Goal: Transaction & Acquisition: Purchase product/service

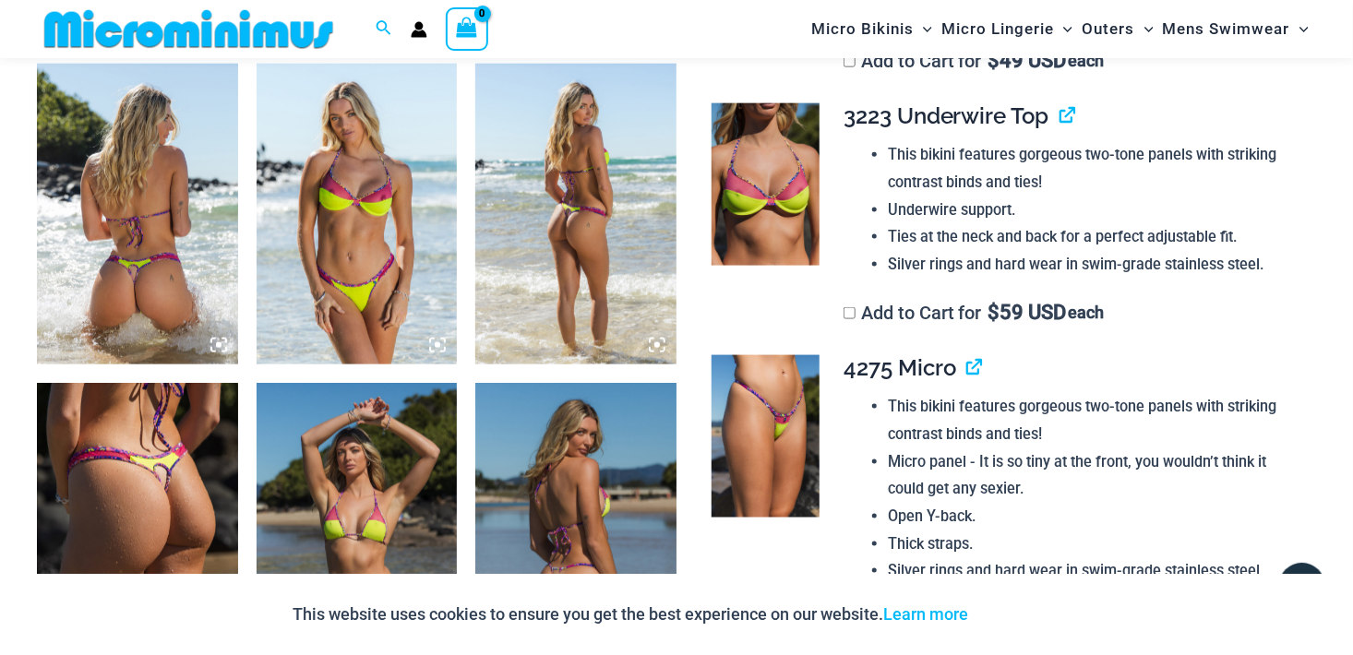
scroll to position [1091, 0]
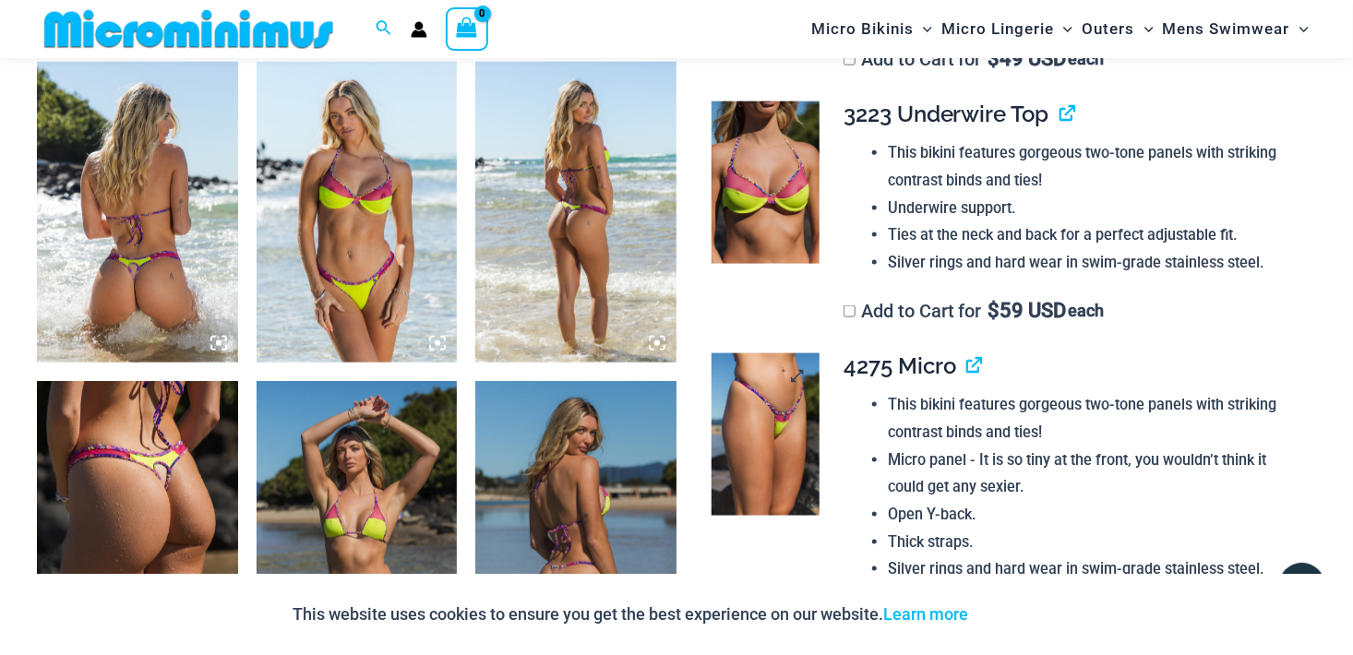
type input "**********"
click at [753, 388] on img at bounding box center [766, 435] width 108 height 162
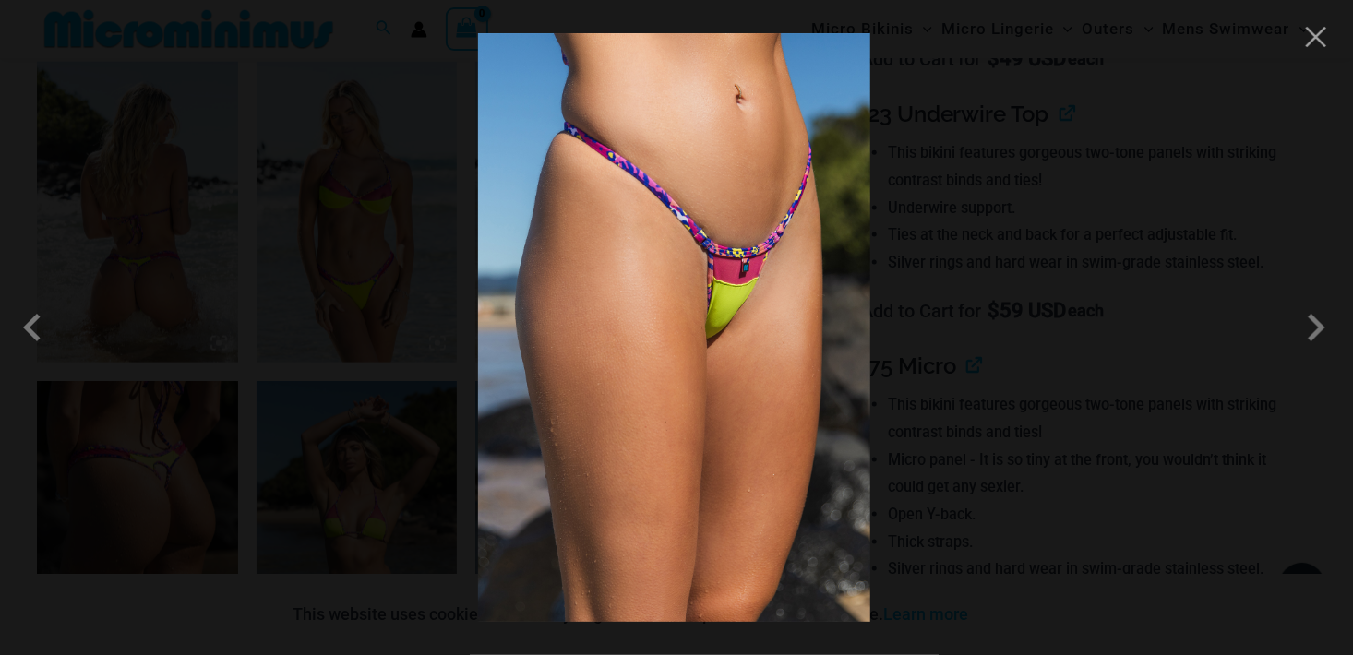
click at [737, 290] on img at bounding box center [674, 327] width 392 height 589
click at [1315, 329] on span at bounding box center [1316, 327] width 55 height 55
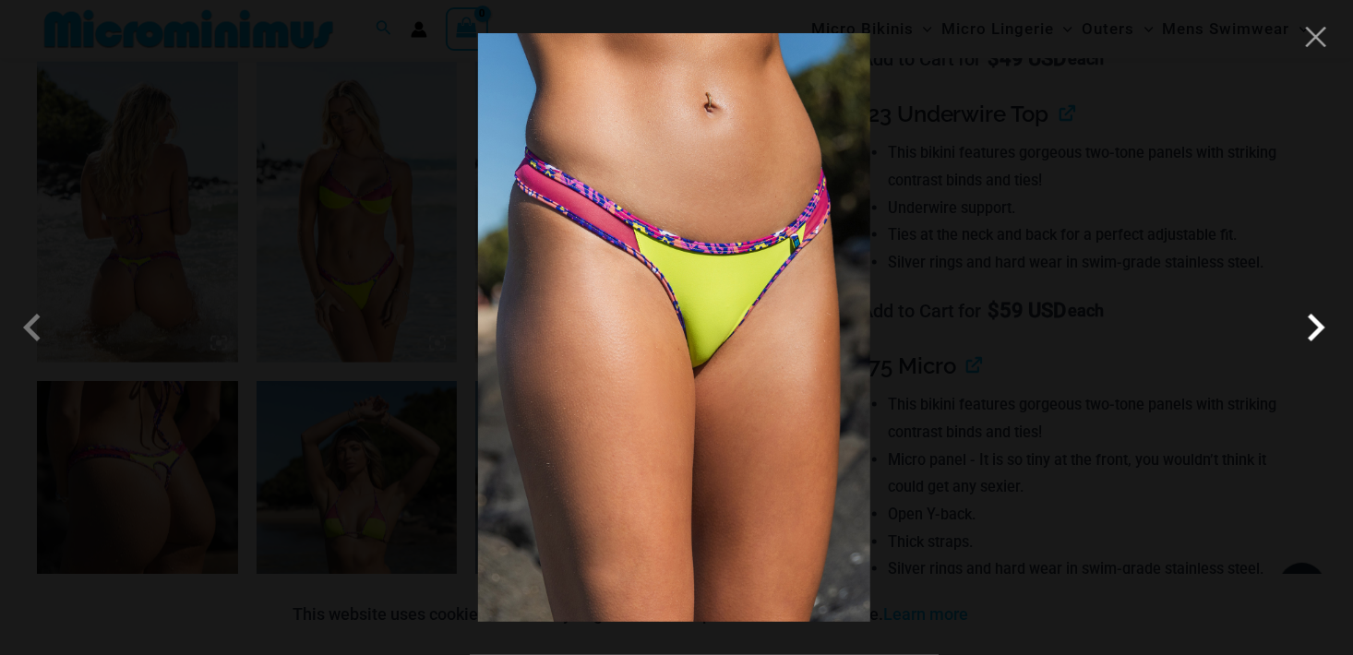
click at [1319, 327] on span at bounding box center [1316, 327] width 55 height 55
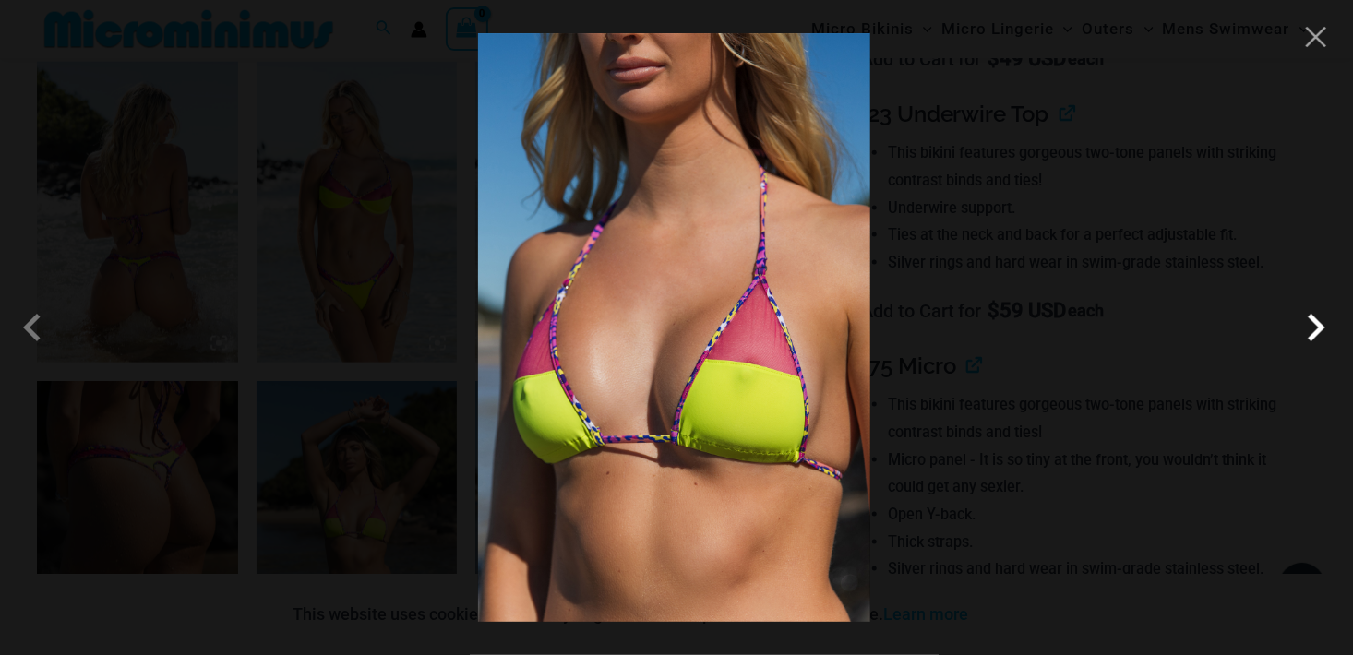
click at [1319, 327] on span at bounding box center [1316, 327] width 55 height 55
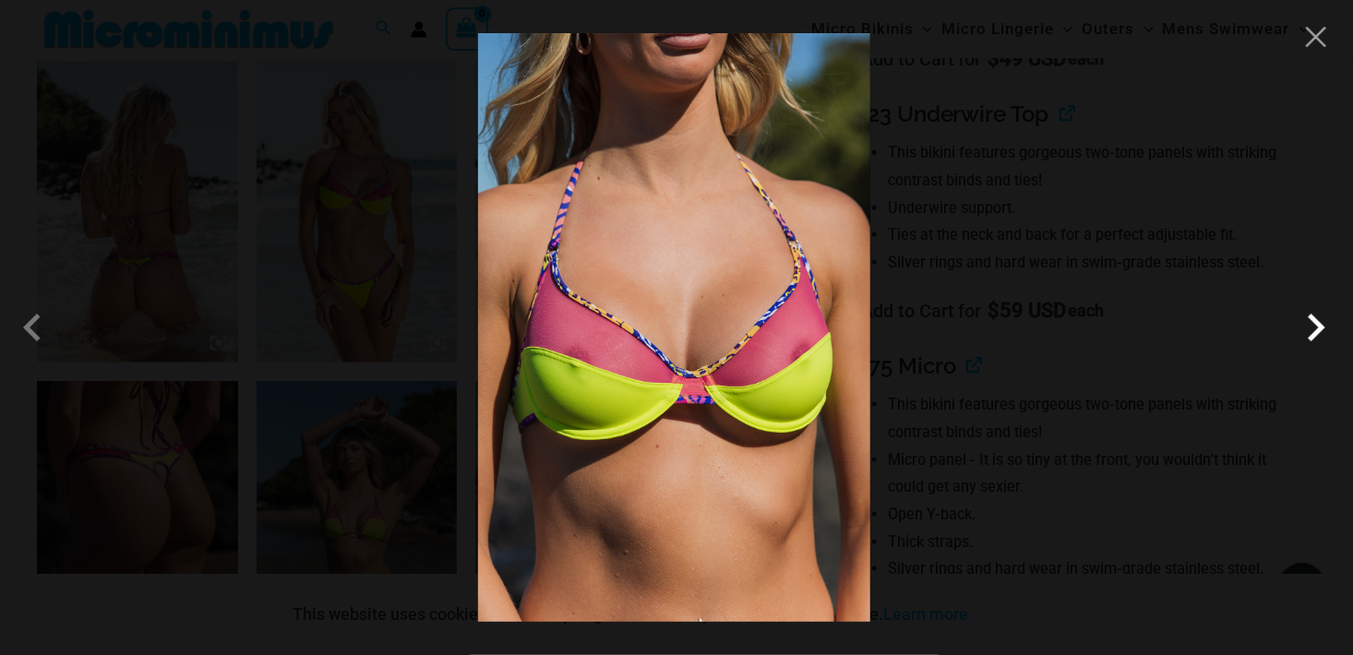
click at [1315, 330] on span at bounding box center [1316, 327] width 55 height 55
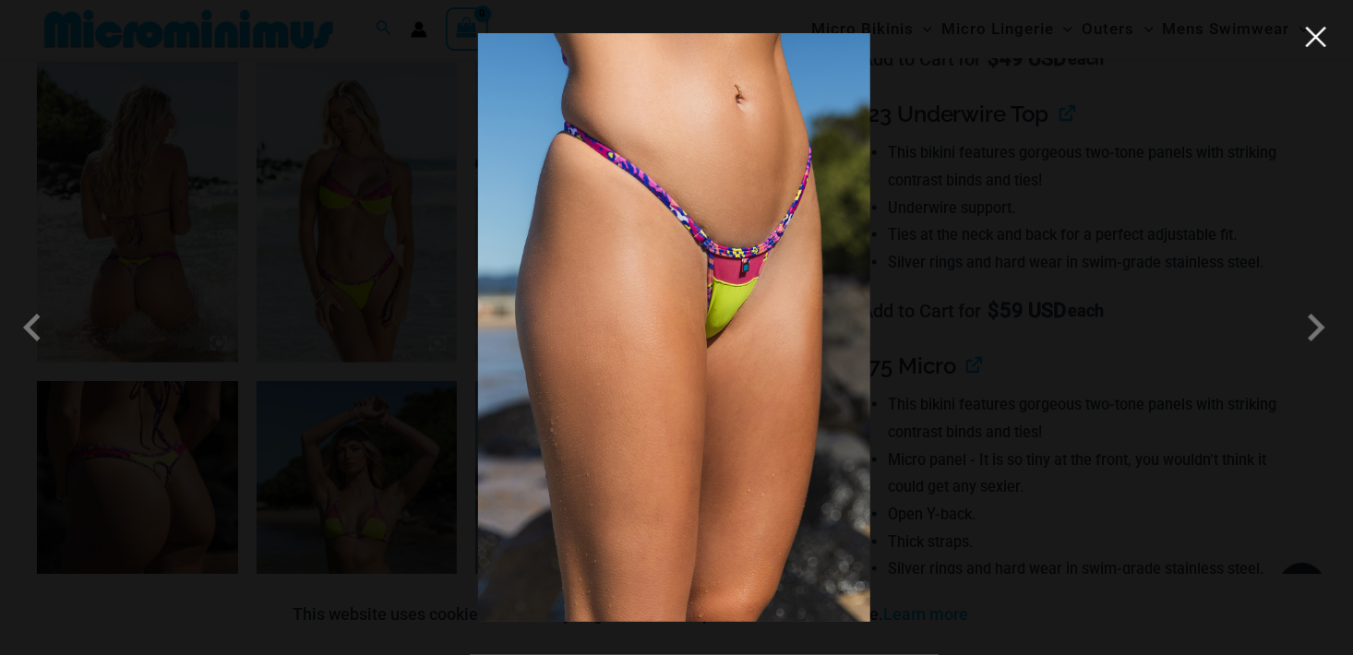
click at [1317, 35] on button "Close" at bounding box center [1317, 37] width 28 height 28
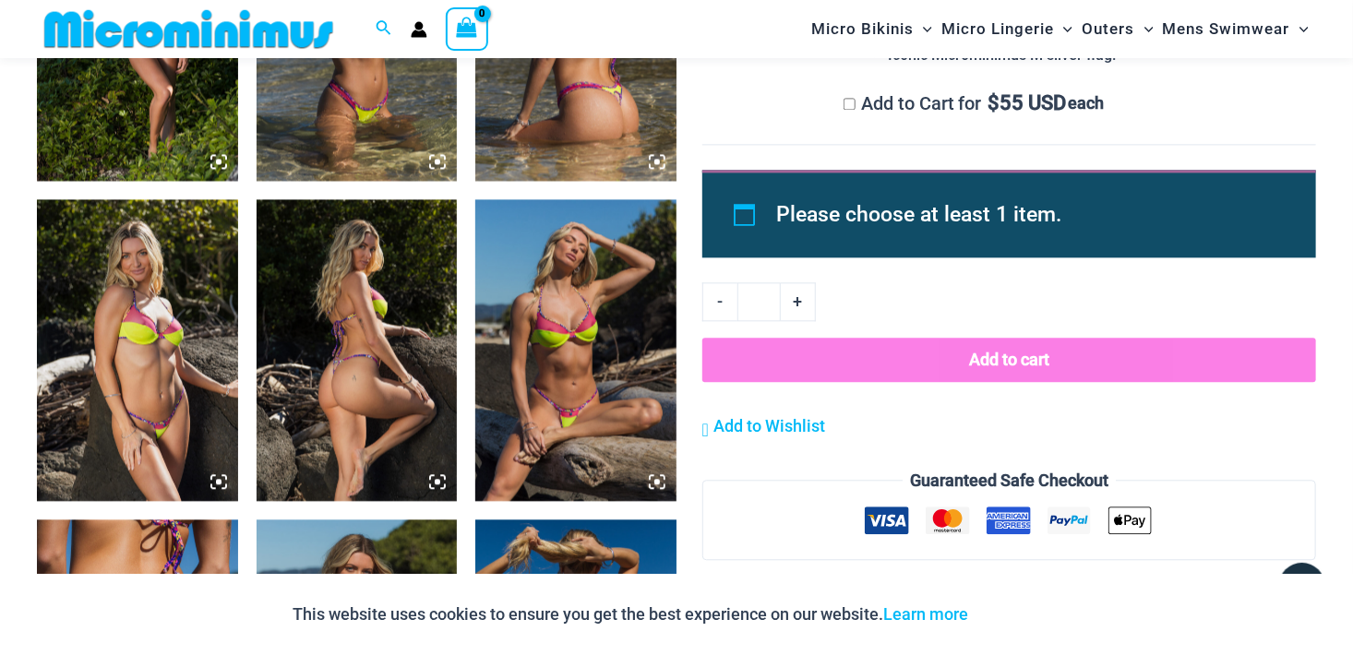
scroll to position [1922, 0]
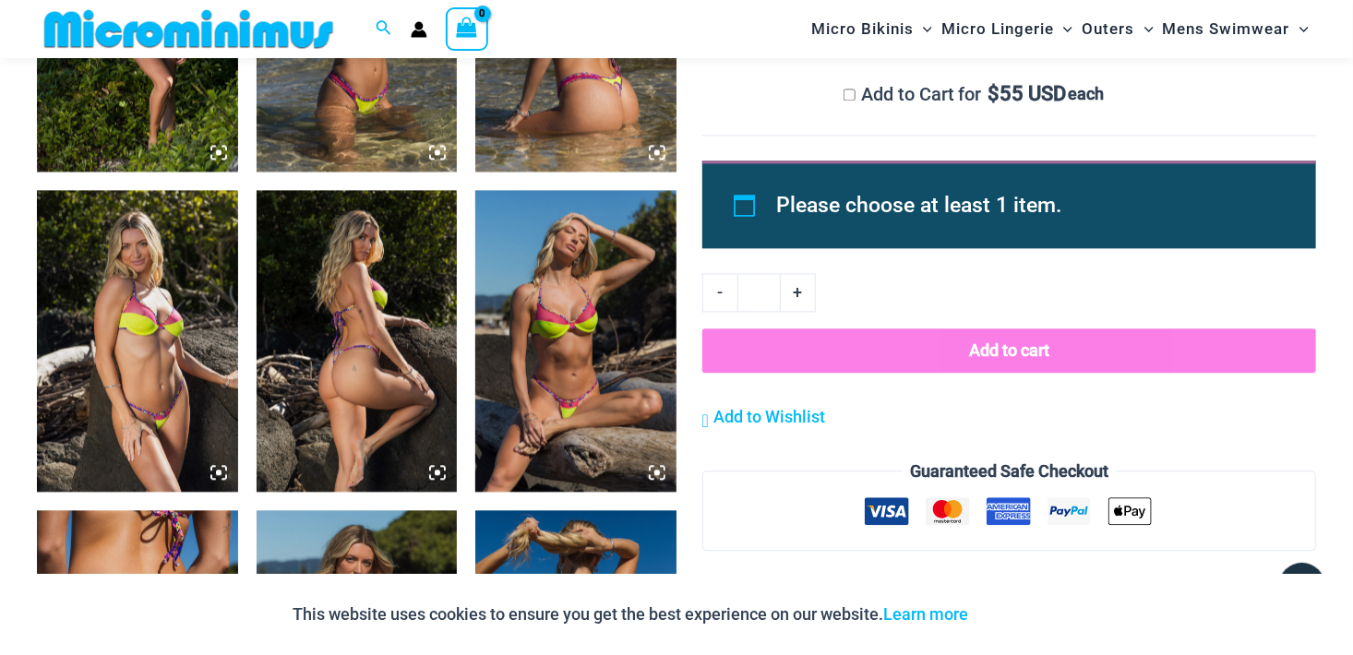
click at [570, 327] on img at bounding box center [575, 340] width 201 height 301
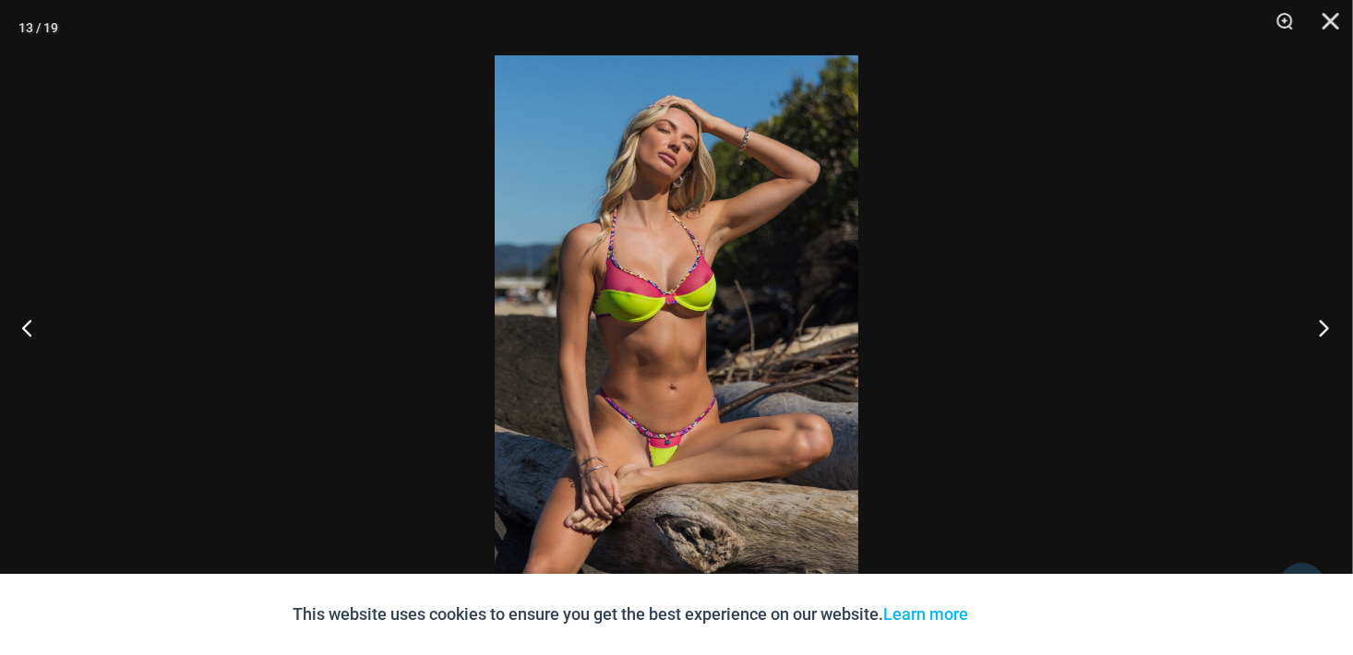
click at [1330, 332] on button "Next" at bounding box center [1318, 328] width 69 height 92
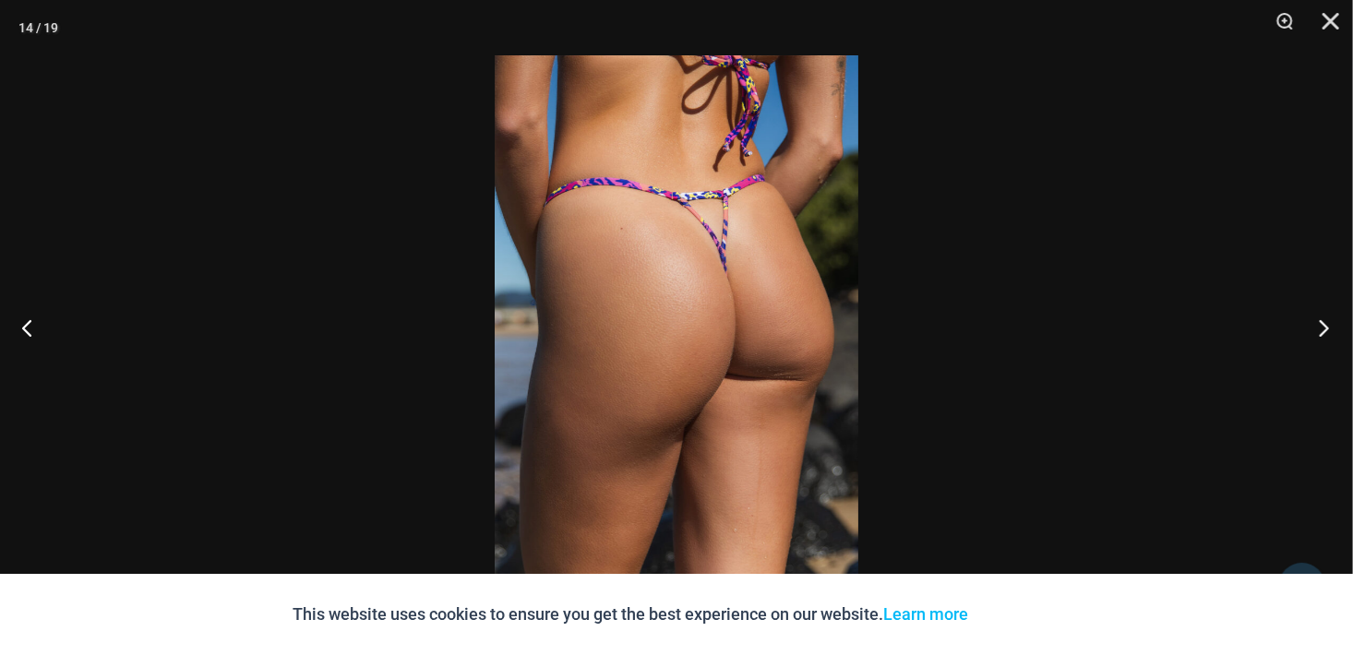
click at [1330, 332] on button "Next" at bounding box center [1318, 328] width 69 height 92
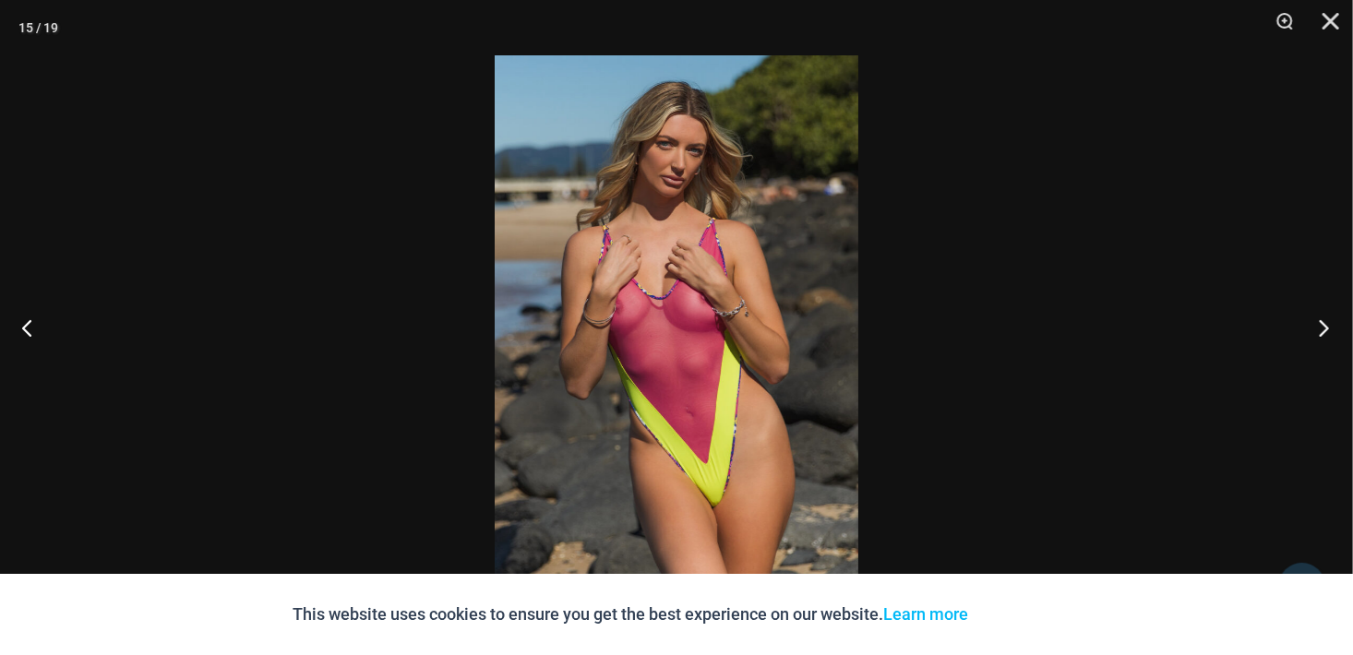
click at [1324, 330] on button "Next" at bounding box center [1318, 328] width 69 height 92
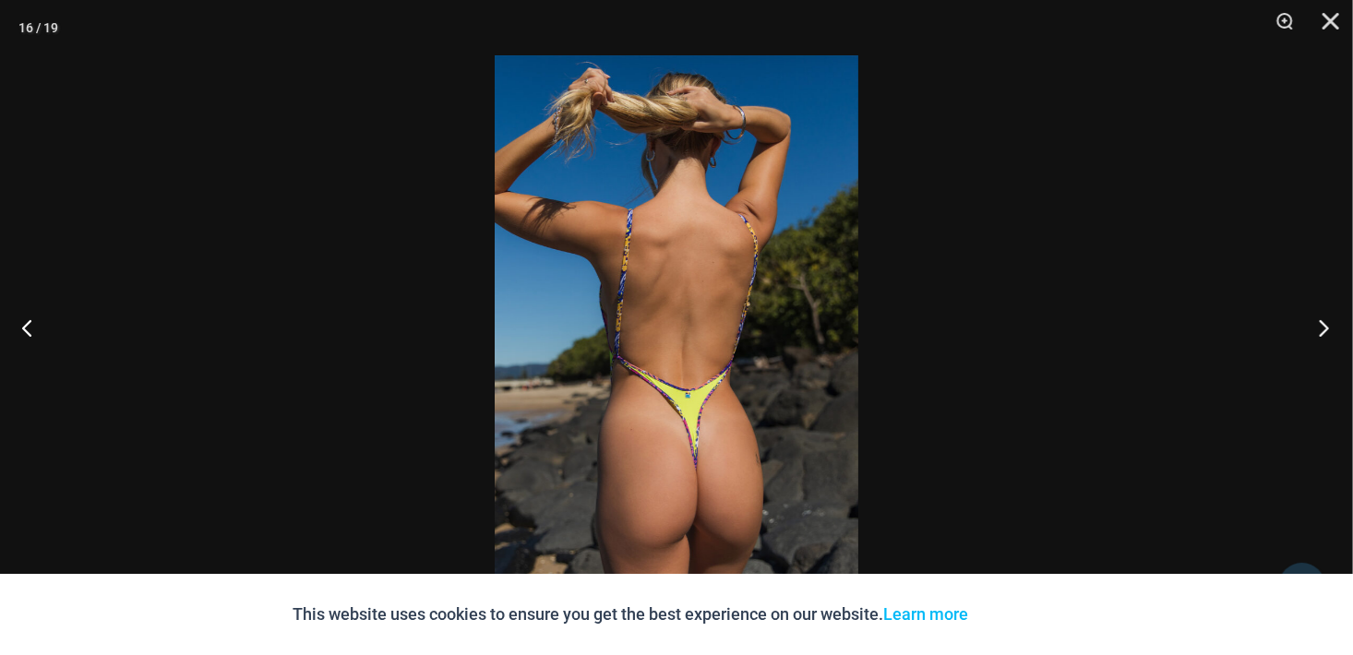
click at [1324, 330] on button "Next" at bounding box center [1318, 328] width 69 height 92
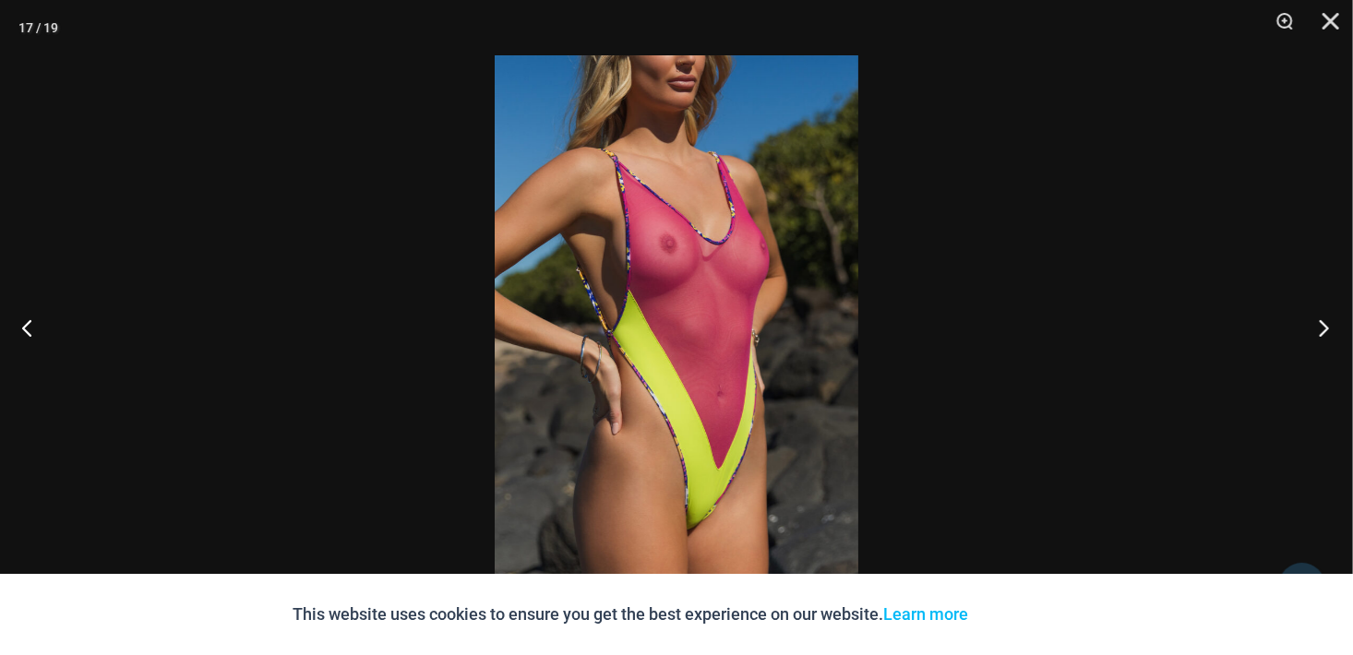
click at [1328, 330] on button "Next" at bounding box center [1318, 328] width 69 height 92
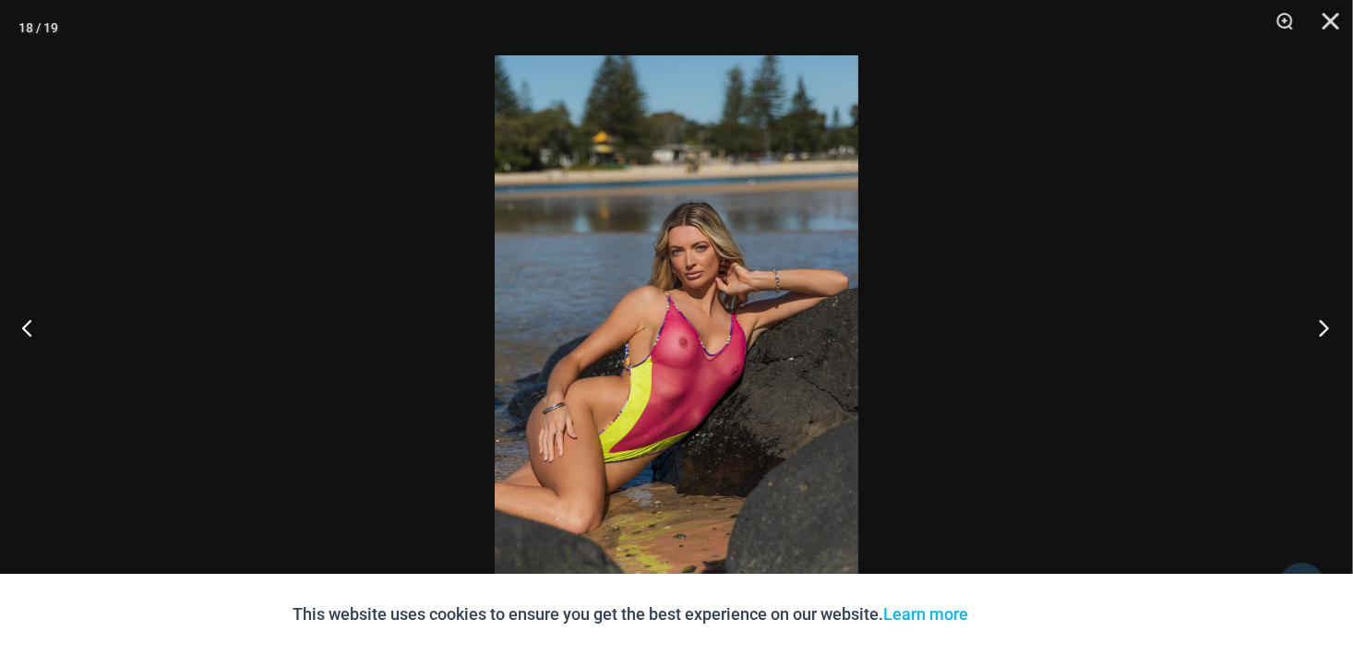
click at [1330, 330] on button "Next" at bounding box center [1318, 328] width 69 height 92
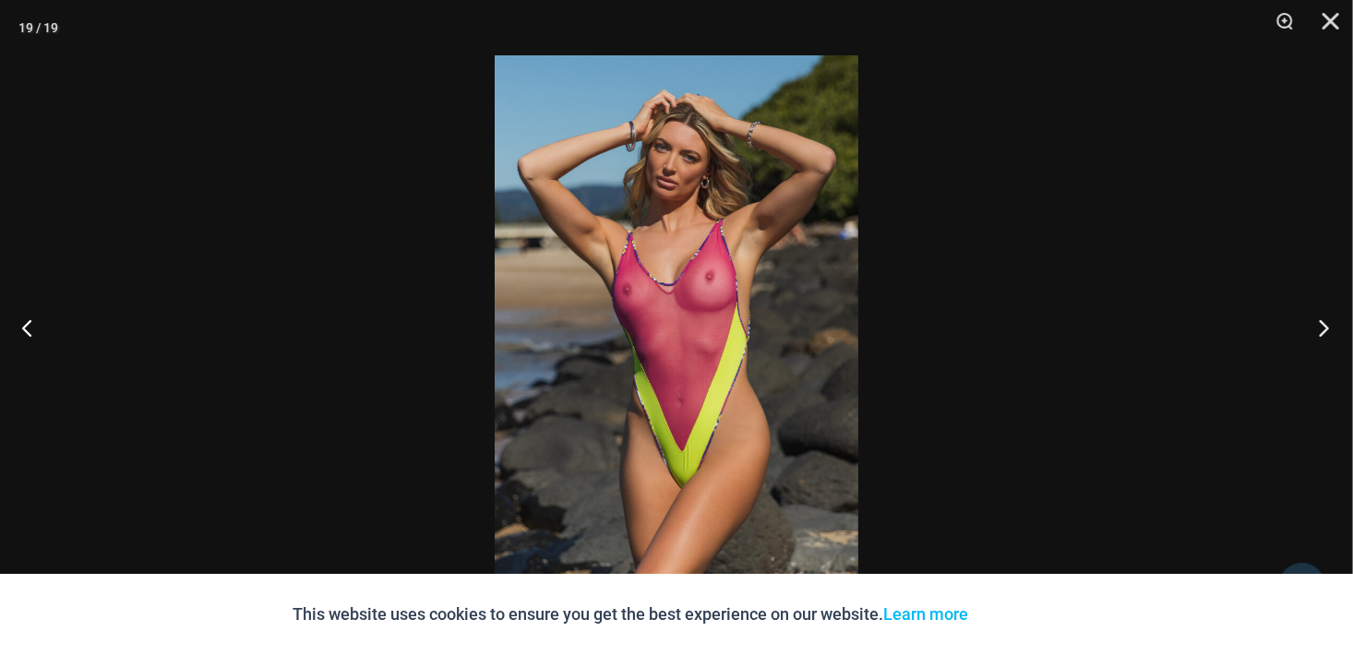
click at [1330, 330] on button "Next" at bounding box center [1318, 328] width 69 height 92
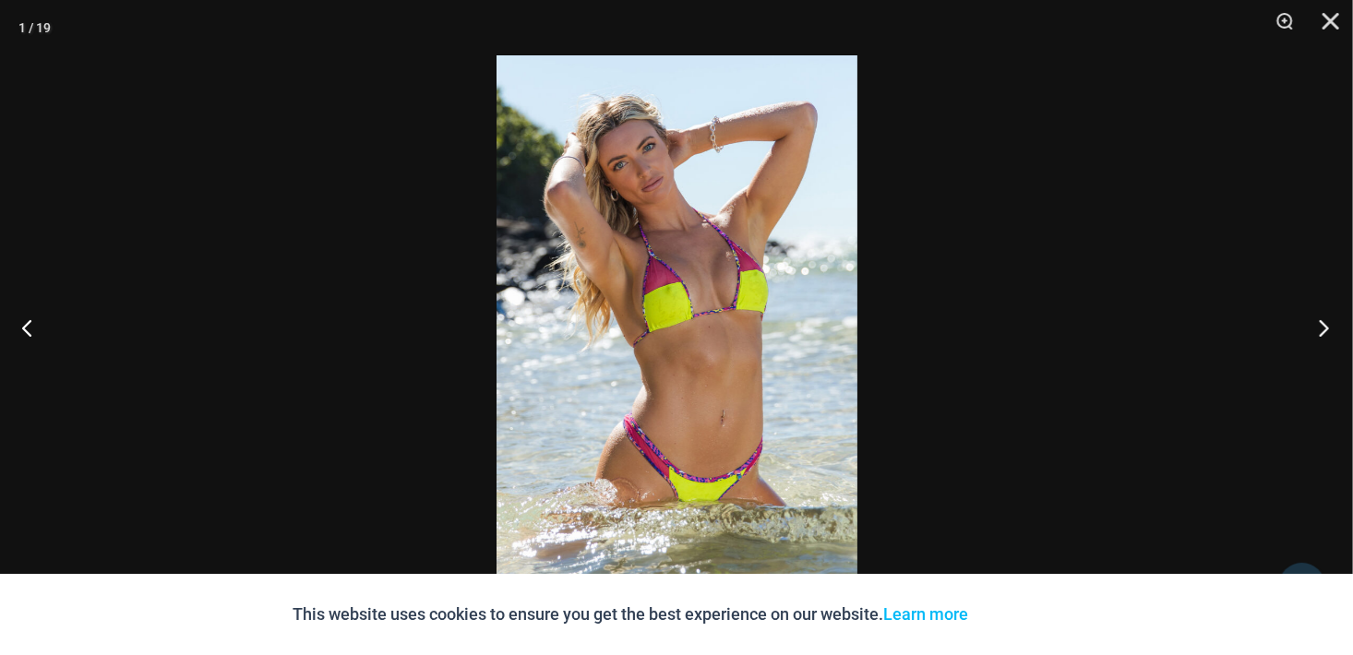
click at [1334, 330] on button "Next" at bounding box center [1318, 328] width 69 height 92
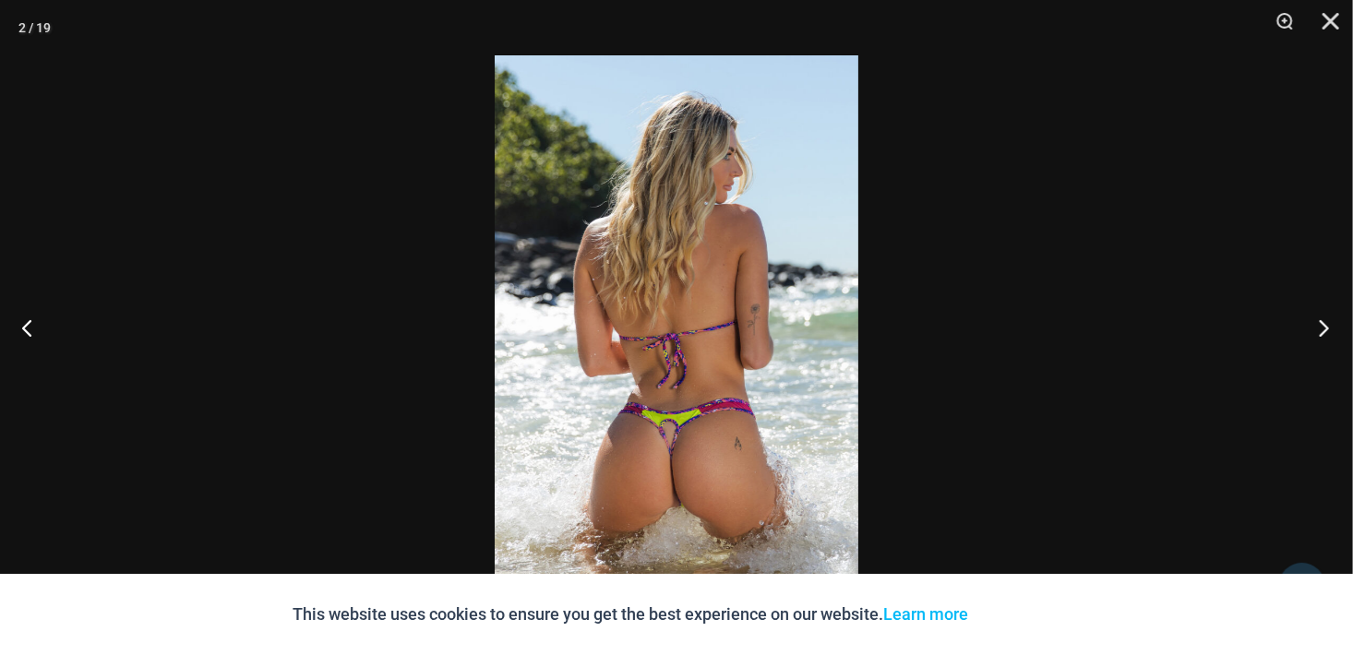
click at [1334, 330] on button "Next" at bounding box center [1318, 328] width 69 height 92
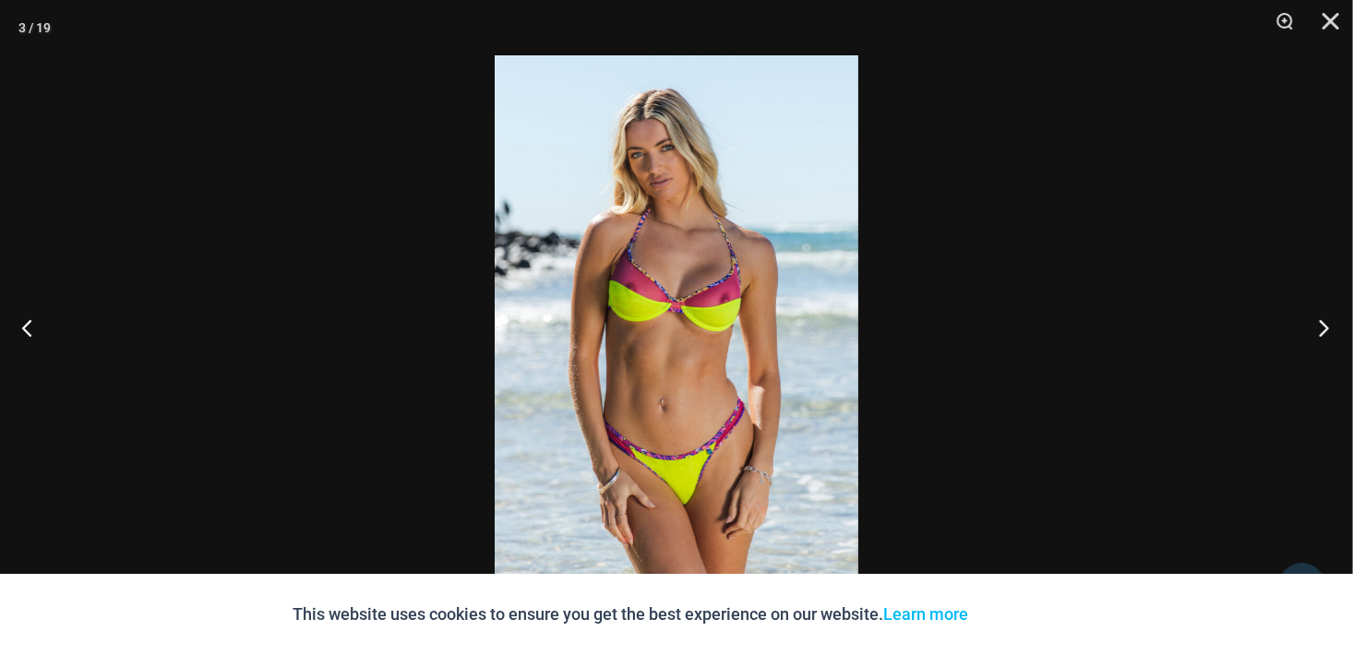
click at [1335, 330] on button "Next" at bounding box center [1318, 328] width 69 height 92
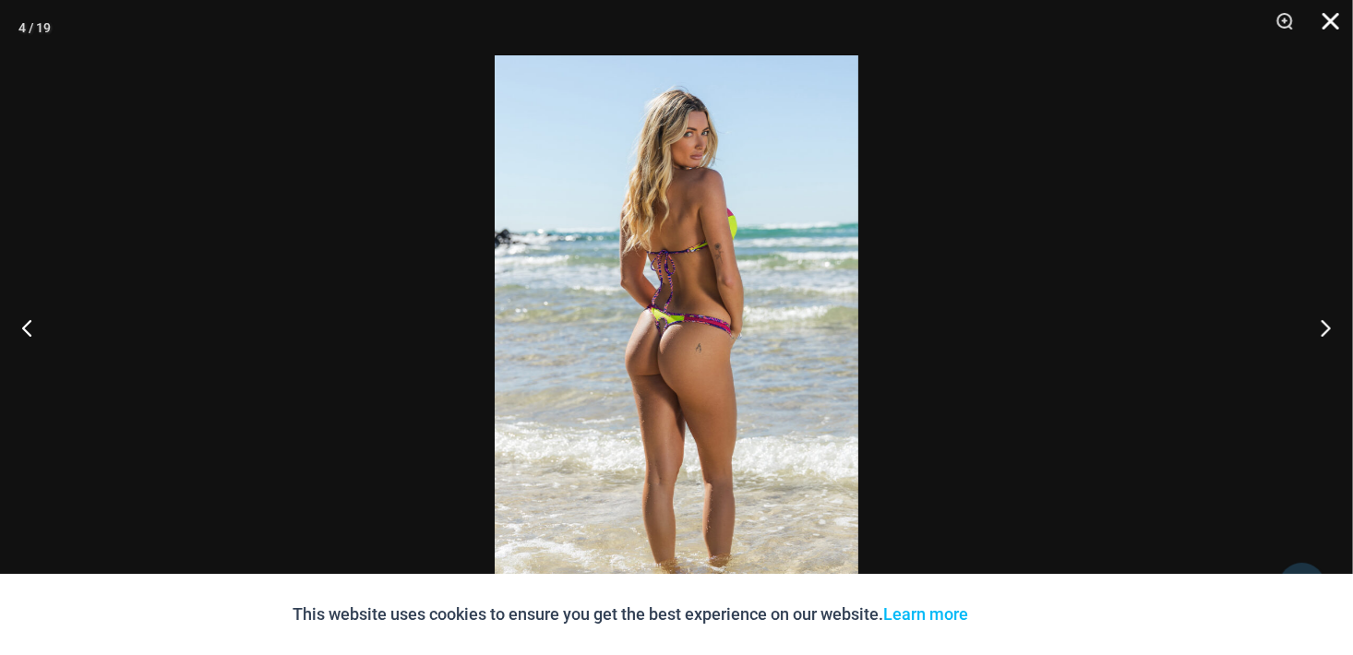
click at [1329, 17] on button "Close" at bounding box center [1325, 27] width 46 height 55
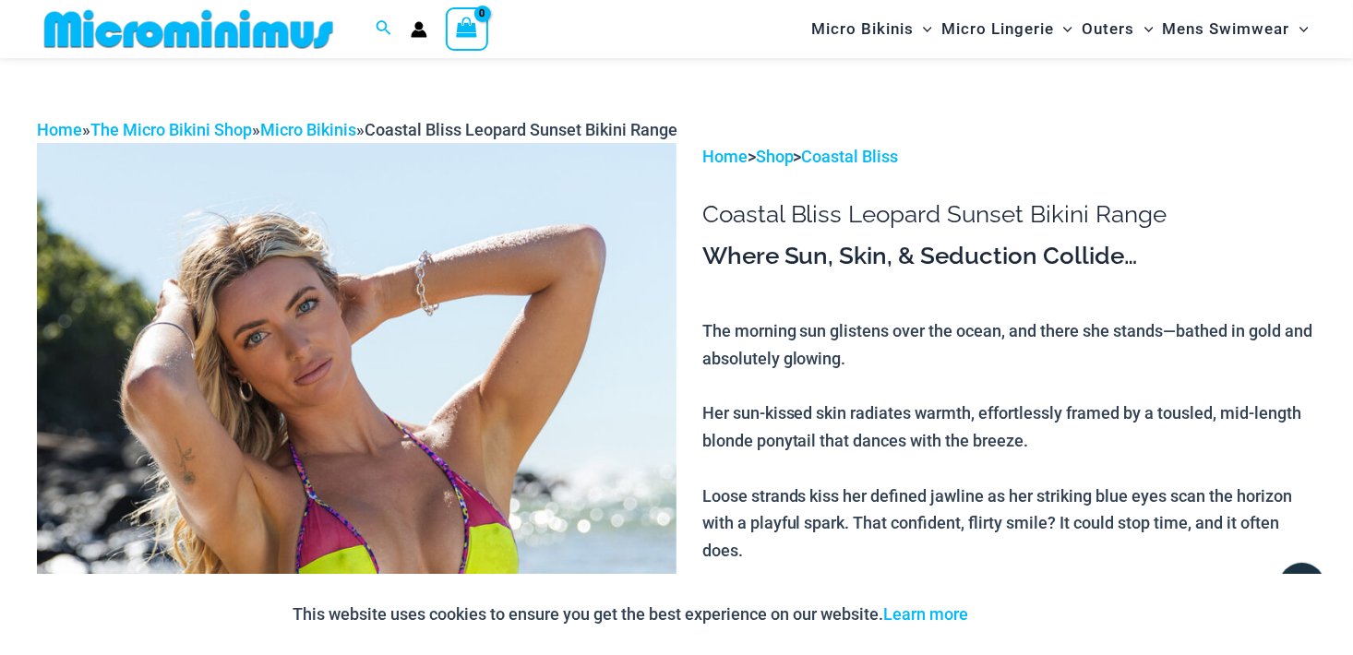
scroll to position [0, 0]
